Goal: Information Seeking & Learning: Learn about a topic

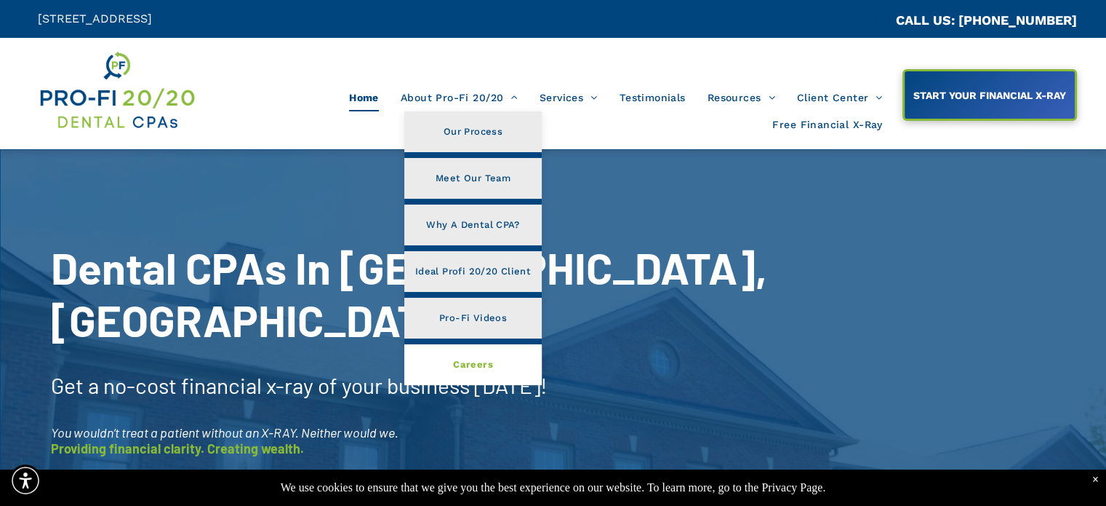
click at [466, 368] on span "Careers" at bounding box center [473, 364] width 40 height 19
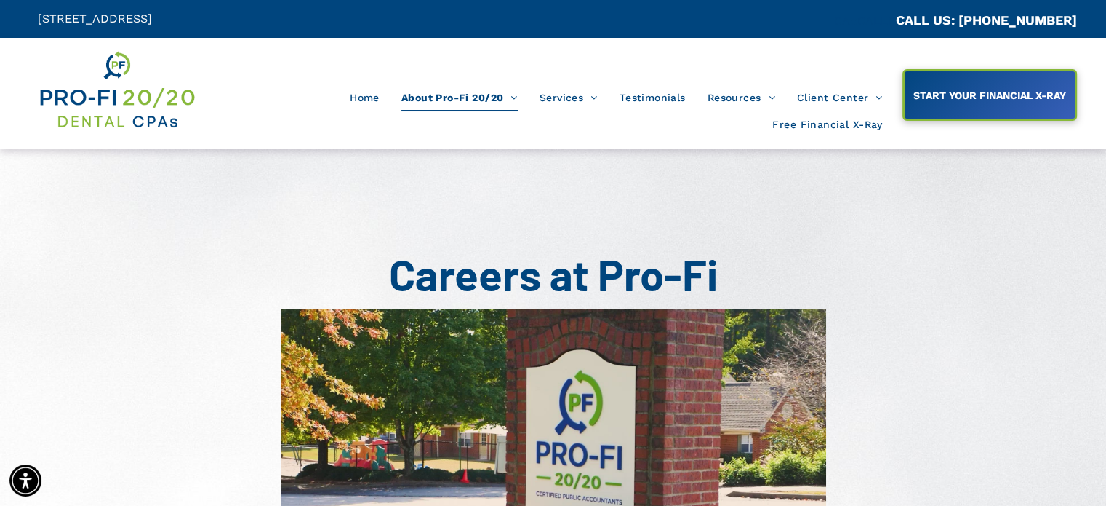
scroll to position [291, 0]
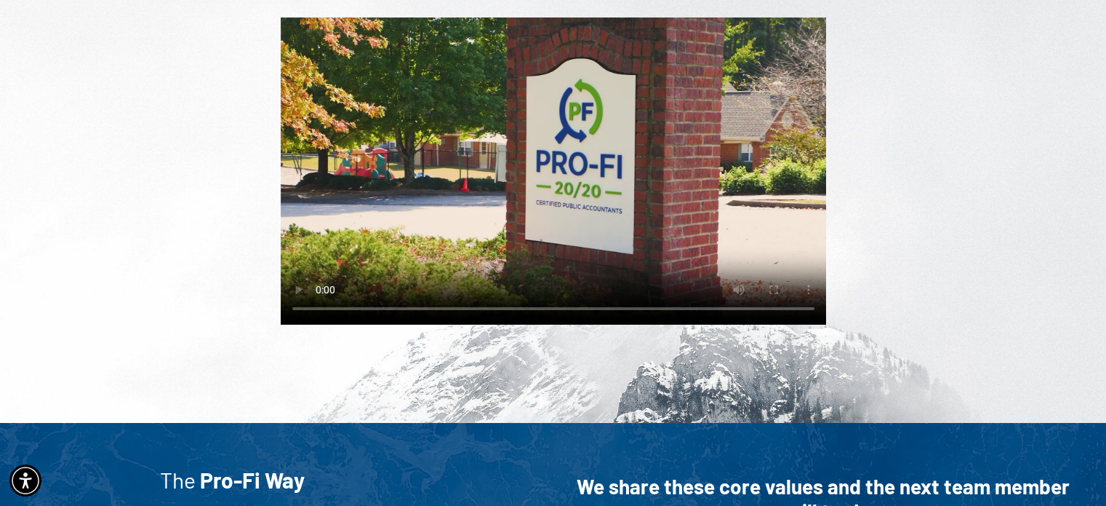
click at [535, 201] on video at bounding box center [554, 170] width 546 height 307
click at [636, 203] on video at bounding box center [554, 170] width 546 height 307
